Goal: Information Seeking & Learning: Check status

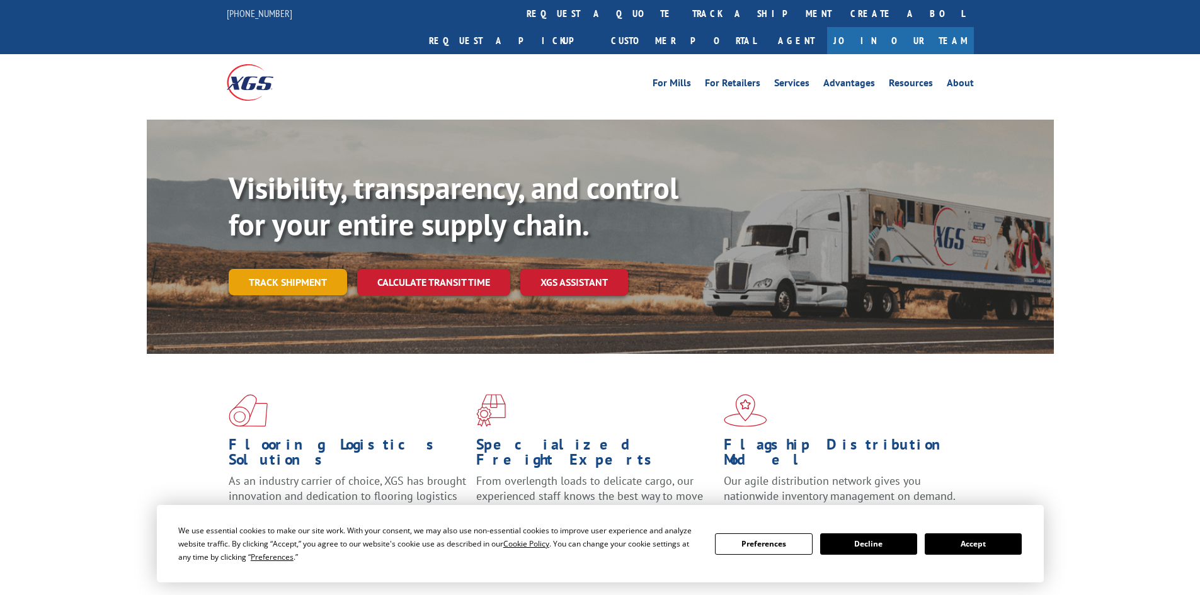
click at [278, 269] on link "Track shipment" at bounding box center [288, 282] width 118 height 26
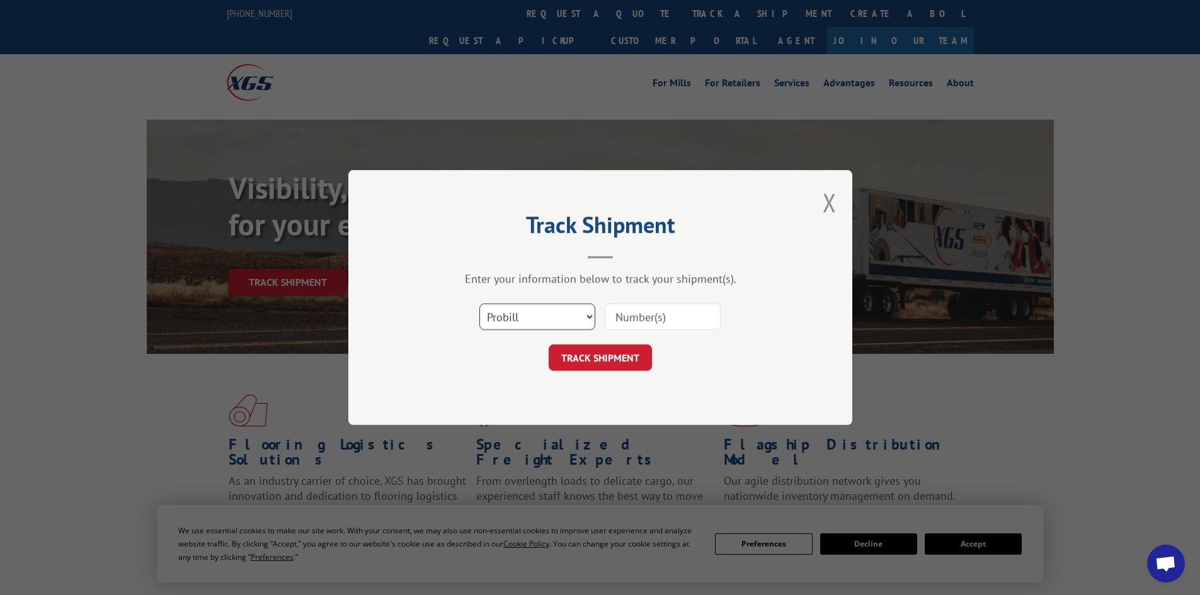
click at [557, 324] on select "Select category... Probill BOL PO" at bounding box center [537, 317] width 116 height 26
select select "po"
click at [479, 304] on select "Select category... Probill BOL PO" at bounding box center [537, 317] width 116 height 26
click at [651, 326] on input at bounding box center [663, 317] width 116 height 26
paste input "45522386"
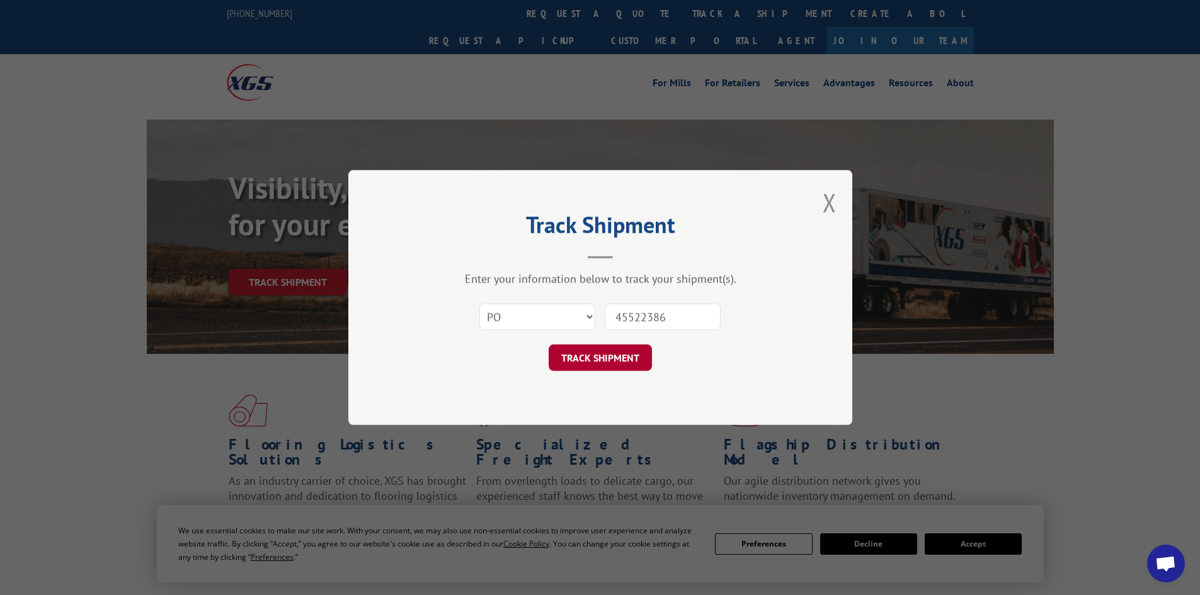
type input "45522386"
click at [621, 359] on button "TRACK SHIPMENT" at bounding box center [600, 358] width 103 height 26
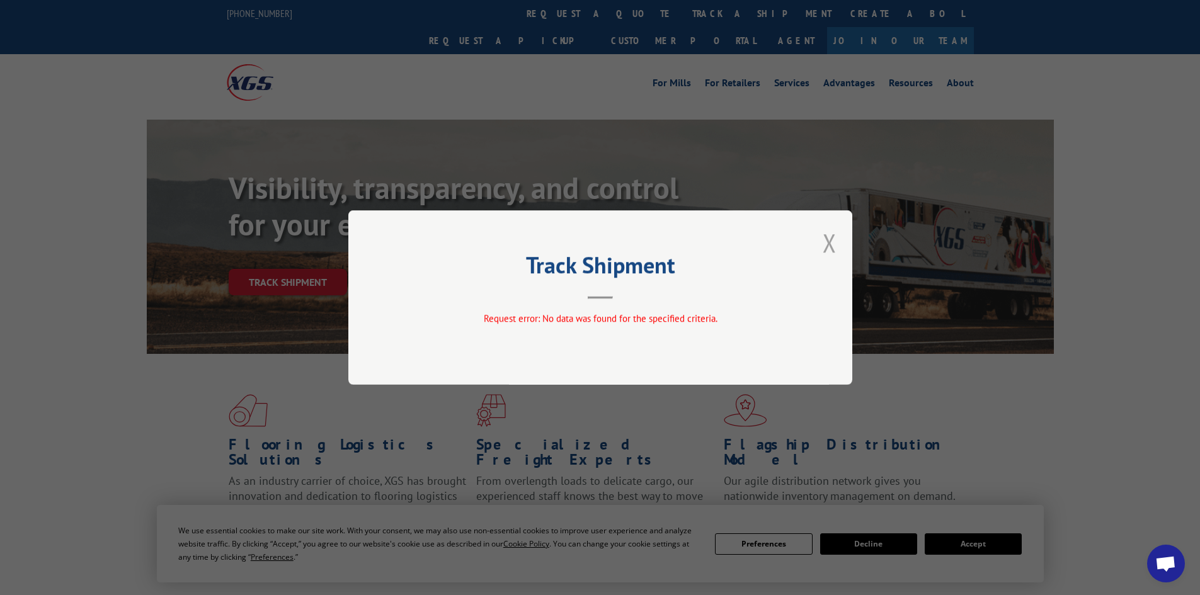
click at [824, 246] on button "Close modal" at bounding box center [830, 242] width 14 height 33
